Goal: Information Seeking & Learning: Learn about a topic

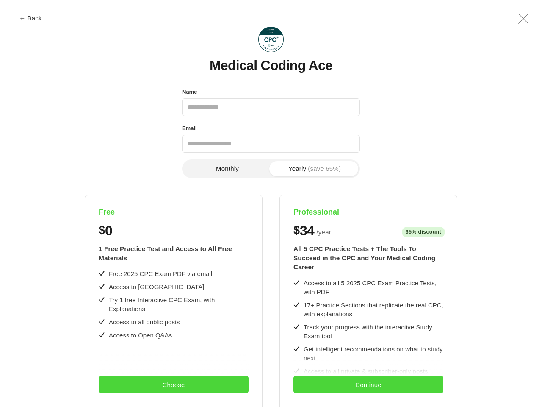
click at [271, 203] on div "Free $ 0 1 Free Practice Test and Access to All Free Materials Free 2025 CPC Ex…" at bounding box center [271, 371] width 493 height 352
click at [30, 18] on button "← Back" at bounding box center [31, 18] width 34 height 6
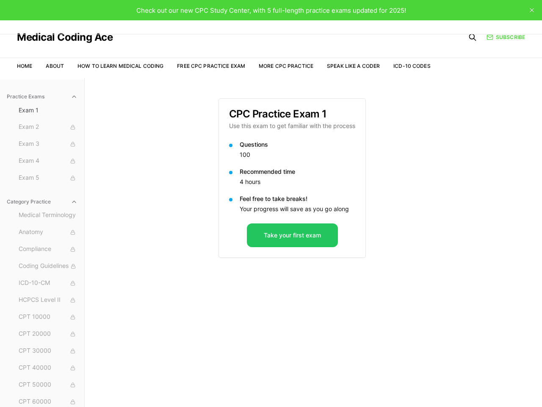
click at [524, 19] on div "Check out our new CPC Study Center, with 5 full-length practice exams updated f…" at bounding box center [271, 10] width 542 height 20
click at [229, 169] on div "Recommended time 4 hours" at bounding box center [292, 177] width 126 height 20
click at [315, 169] on p "Recommended time" at bounding box center [298, 171] width 116 height 8
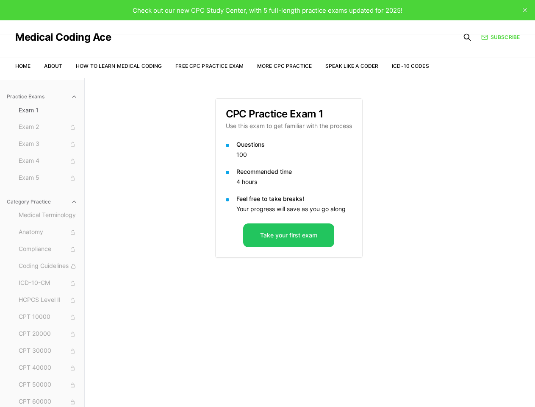
click at [174, 301] on div "Practice Exams Exam 1 Exam 2 Exam 3 Exam 4 Exam 5 Category Practice Medical Ter…" at bounding box center [267, 281] width 535 height 407
click at [174, 384] on div "Practice Exams Exam 1 Exam 2 Exam 3 Exam 4 Exam 5 Category Practice Medical Ter…" at bounding box center [267, 281] width 535 height 407
click at [369, 301] on div "CPC Practice Exam 1 Use this exam to get familiar with the process Questions 10…" at bounding box center [310, 281] width 190 height 407
click at [369, 384] on div "CPC Practice Exam 1 Use this exam to get familiar with the process Questions 10…" at bounding box center [310, 281] width 190 height 407
